Goal: Transaction & Acquisition: Download file/media

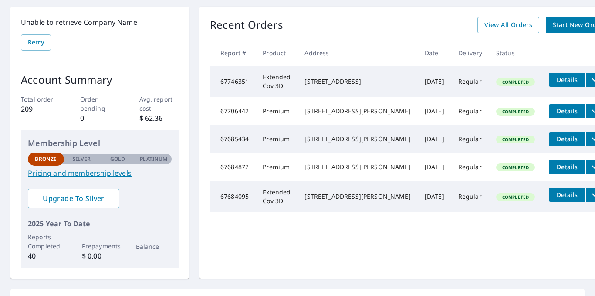
scroll to position [87, 0]
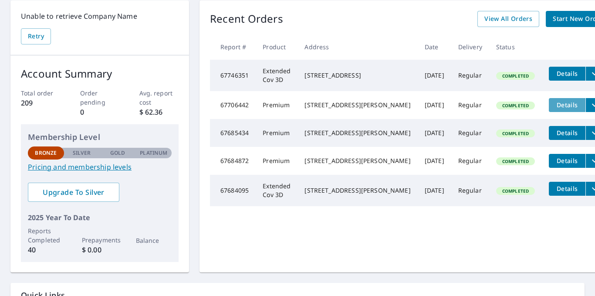
click at [549, 112] on button "Details" at bounding box center [567, 105] width 37 height 14
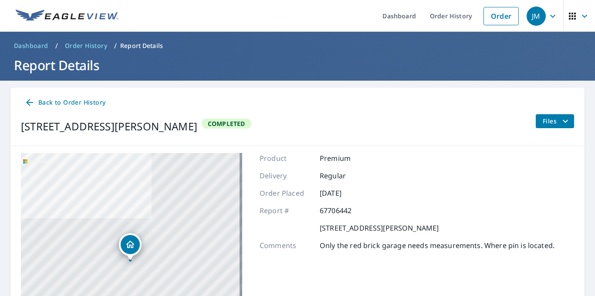
scroll to position [111, 0]
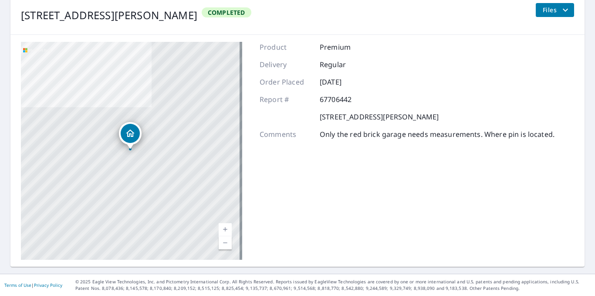
click at [562, 17] on div "Files" at bounding box center [555, 15] width 39 height 24
click at [560, 14] on icon "filesDropdownBtn-67706442" at bounding box center [565, 10] width 10 height 10
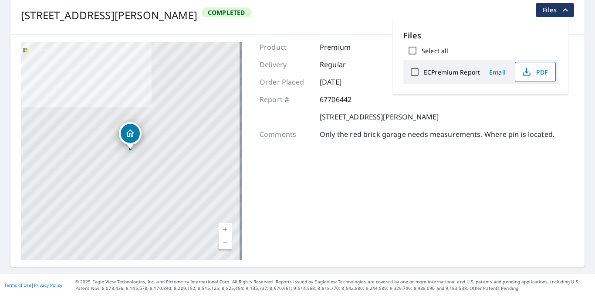
click at [533, 73] on span "PDF" at bounding box center [535, 72] width 28 height 10
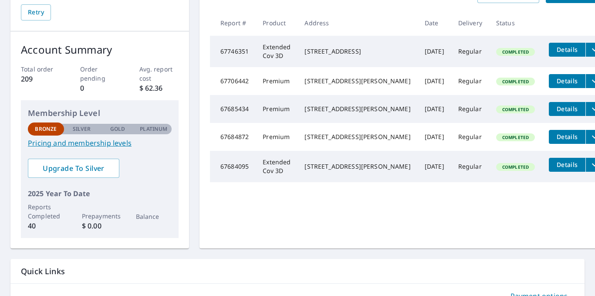
click at [554, 113] on span "Details" at bounding box center [567, 109] width 26 height 8
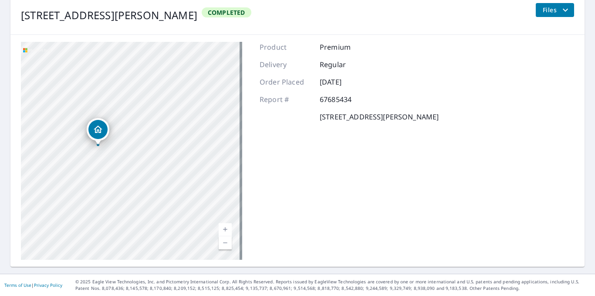
drag, startPoint x: 96, startPoint y: 154, endPoint x: 230, endPoint y: 137, distance: 134.8
click at [230, 137] on div "[STREET_ADDRESS][PERSON_NAME]" at bounding box center [131, 151] width 221 height 218
drag, startPoint x: 103, startPoint y: 143, endPoint x: 225, endPoint y: 128, distance: 123.0
click at [225, 128] on div "[STREET_ADDRESS][PERSON_NAME]" at bounding box center [131, 151] width 221 height 218
drag, startPoint x: 192, startPoint y: 131, endPoint x: 146, endPoint y: 135, distance: 46.4
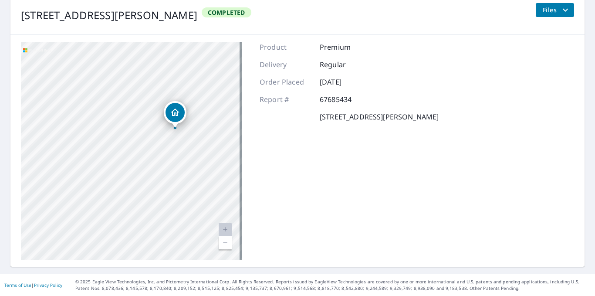
click at [146, 135] on div "[STREET_ADDRESS][PERSON_NAME]" at bounding box center [131, 151] width 221 height 218
click at [560, 13] on icon "filesDropdownBtn-67685434" at bounding box center [565, 10] width 10 height 10
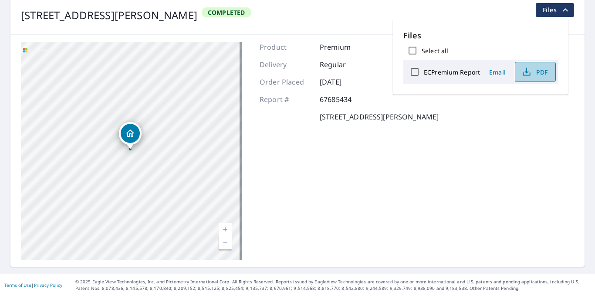
click at [532, 73] on span "PDF" at bounding box center [535, 72] width 28 height 10
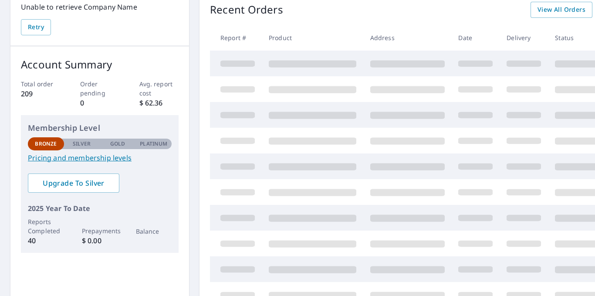
scroll to position [111, 0]
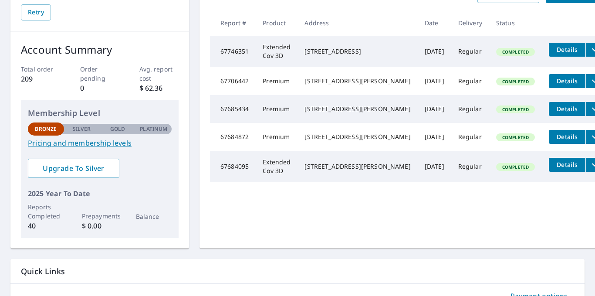
click at [590, 142] on icon "filesDropdownBtn-67684872" at bounding box center [595, 137] width 10 height 10
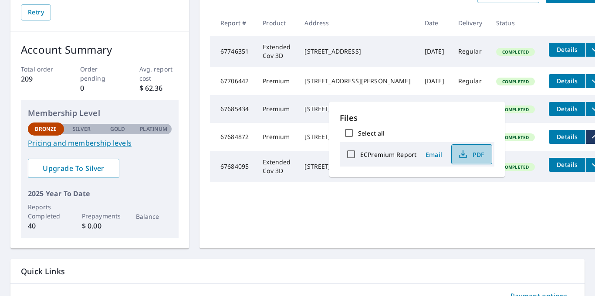
click at [465, 154] on icon "button" at bounding box center [463, 154] width 10 height 10
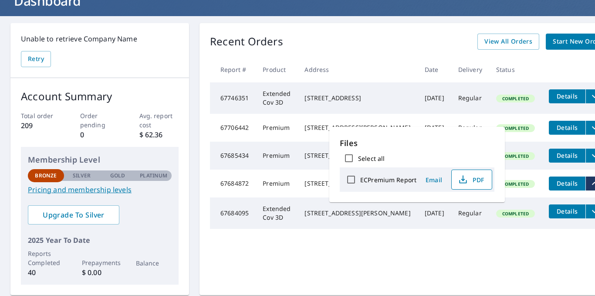
scroll to position [131, 0]
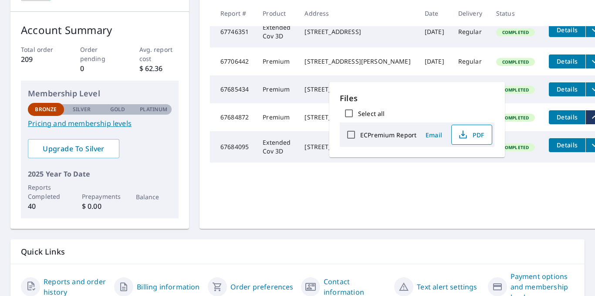
click at [271, 103] on td "Premium" at bounding box center [277, 89] width 42 height 28
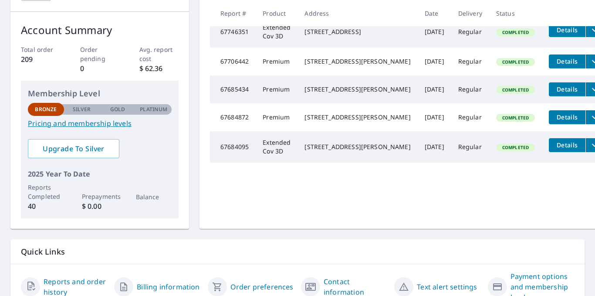
click at [590, 150] on icon "filesDropdownBtn-67684095" at bounding box center [595, 145] width 10 height 10
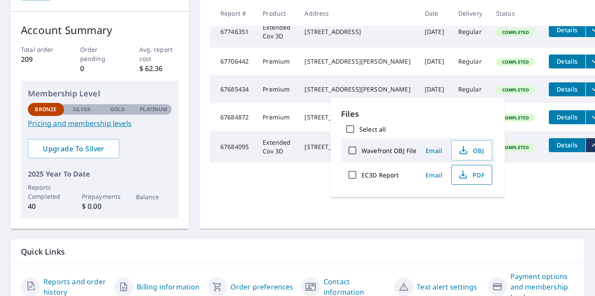
click at [478, 179] on span "PDF" at bounding box center [471, 175] width 28 height 10
click at [451, 163] on td "Regular" at bounding box center [470, 146] width 38 height 31
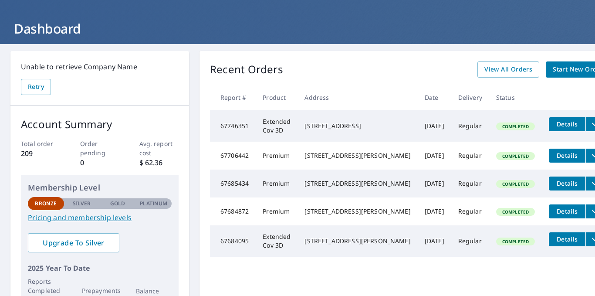
scroll to position [44, 0]
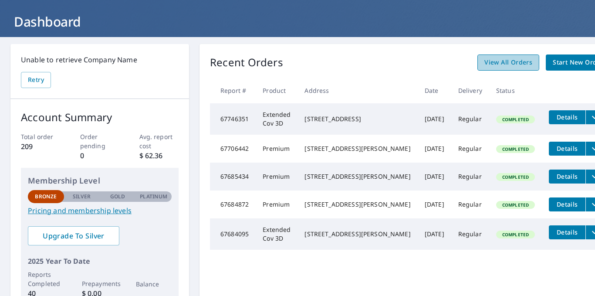
click at [485, 62] on span "View All Orders" at bounding box center [509, 62] width 48 height 11
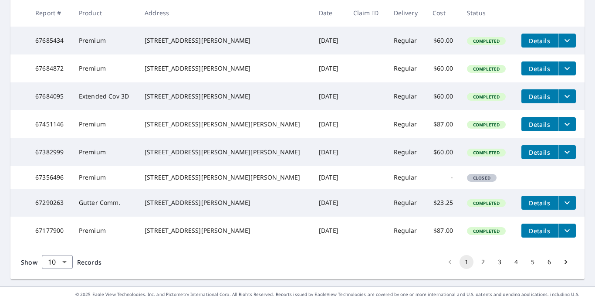
scroll to position [275, 0]
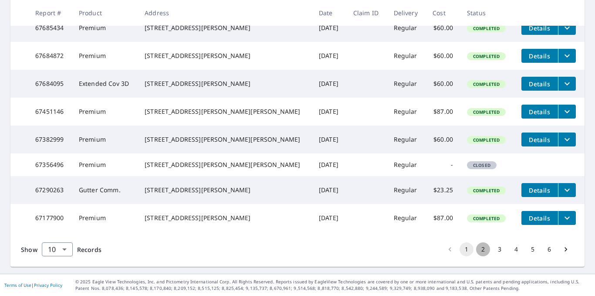
click at [477, 251] on button "2" at bounding box center [483, 249] width 14 height 14
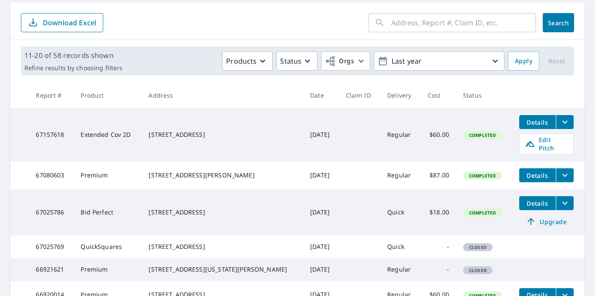
scroll to position [87, 0]
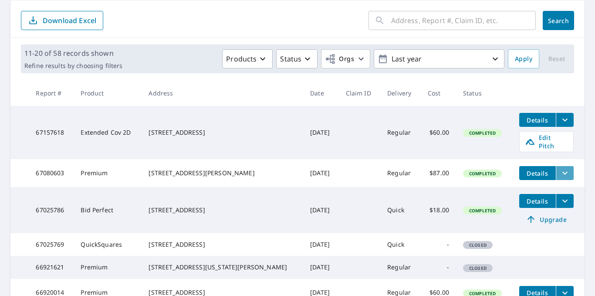
click at [560, 172] on icon "filesDropdownBtn-67080603" at bounding box center [565, 173] width 10 height 10
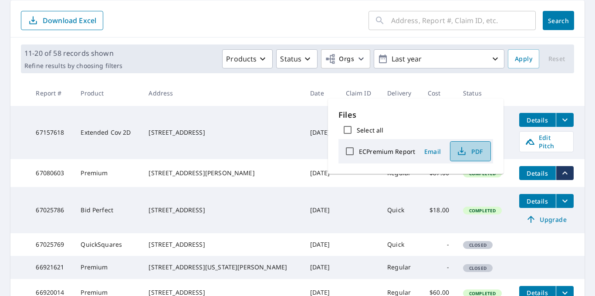
click at [469, 149] on span "PDF" at bounding box center [470, 151] width 28 height 10
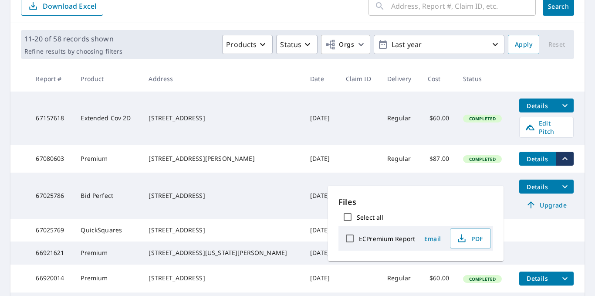
scroll to position [0, 0]
